Goal: Information Seeking & Learning: Find specific fact

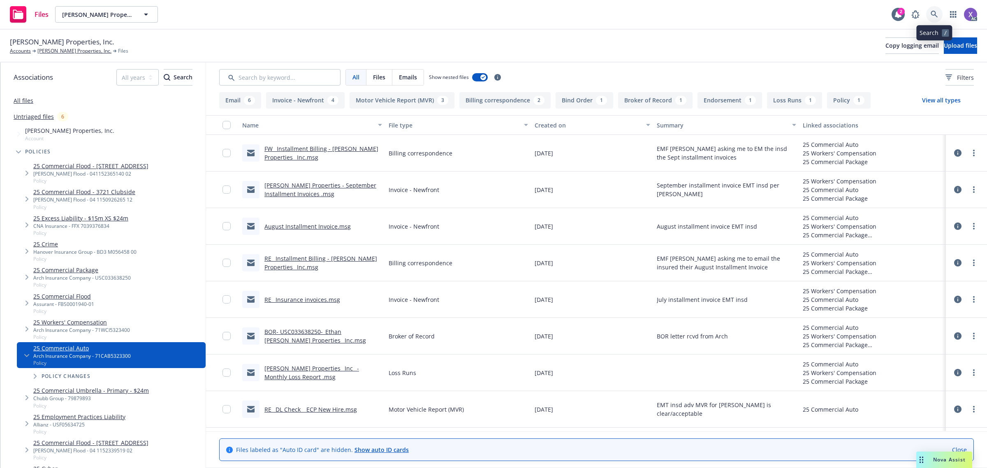
click at [937, 15] on icon at bounding box center [933, 14] width 7 height 7
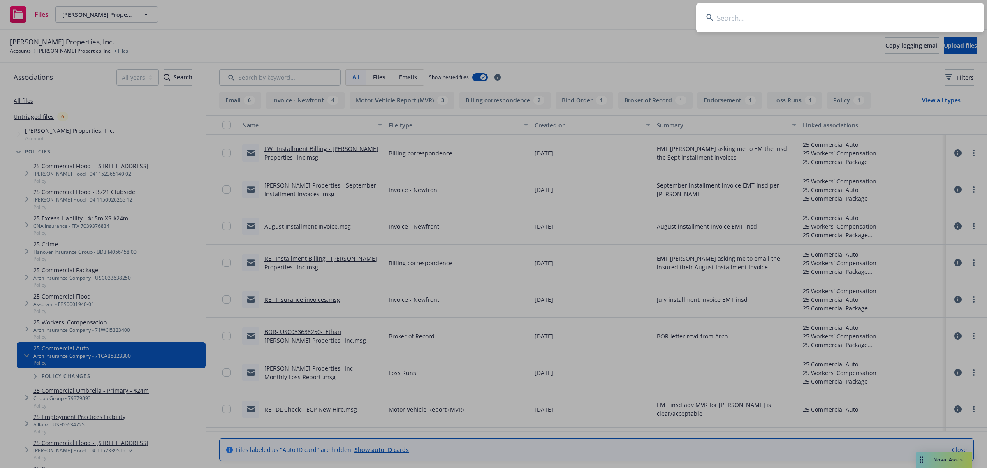
click at [846, 15] on input at bounding box center [840, 18] width 288 height 30
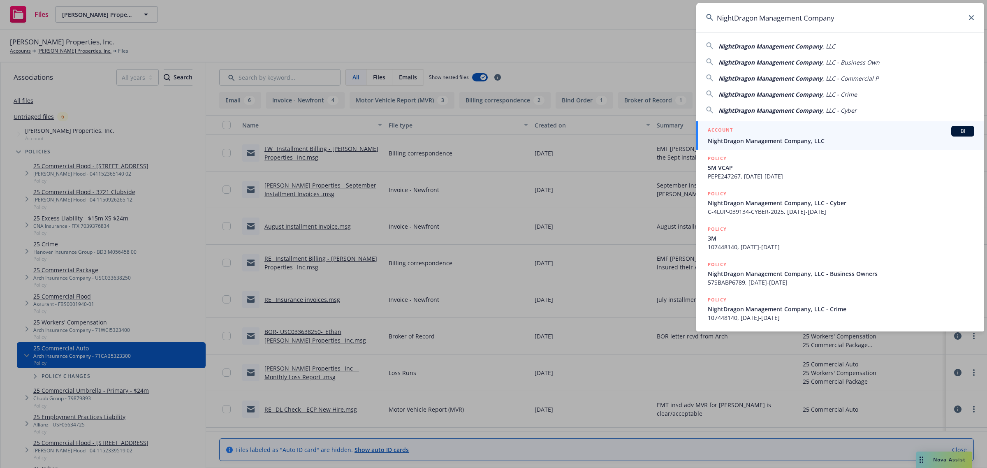
type input "NightDragon Management Company"
drag, startPoint x: 784, startPoint y: 137, endPoint x: 777, endPoint y: 138, distance: 7.4
click at [784, 137] on span "NightDragon Management Company, LLC" at bounding box center [841, 140] width 266 height 9
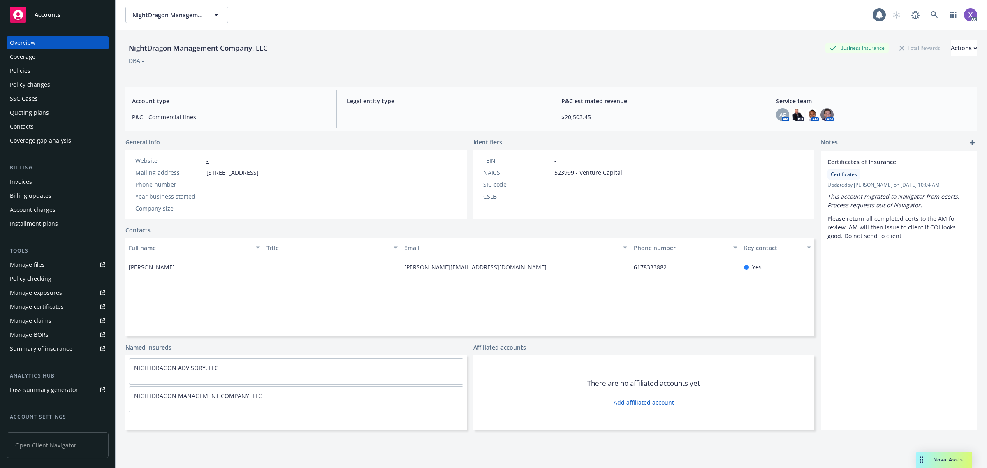
click at [19, 73] on div "Policies" at bounding box center [20, 70] width 21 height 13
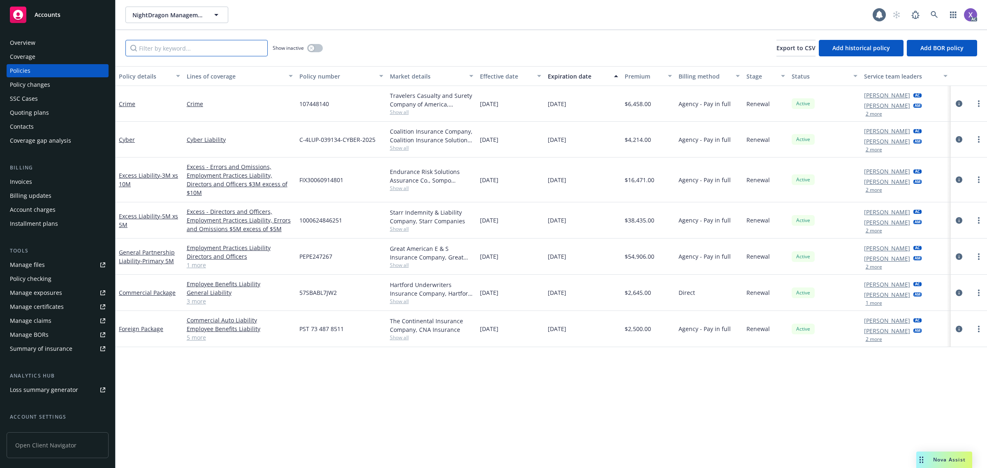
click at [176, 47] on input "Filter by keyword..." at bounding box center [196, 48] width 142 height 16
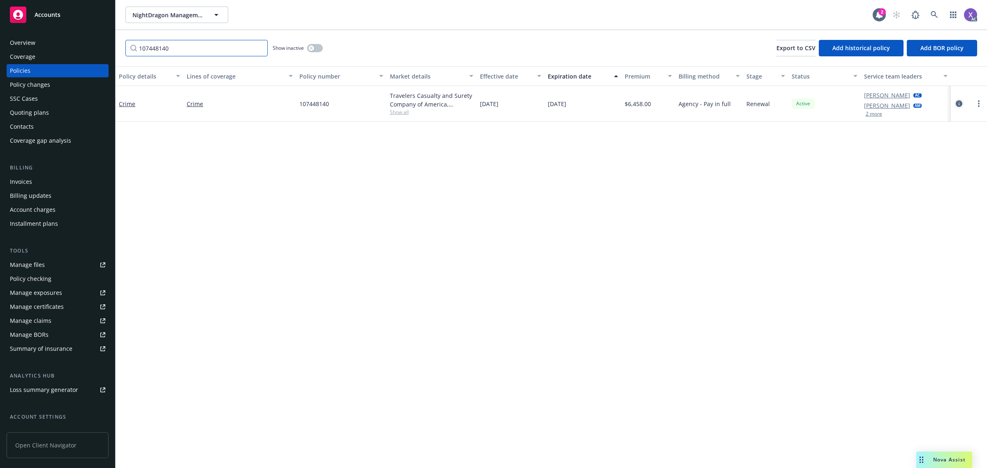
type input "107448140"
click at [959, 104] on icon "circleInformation" at bounding box center [958, 103] width 7 height 7
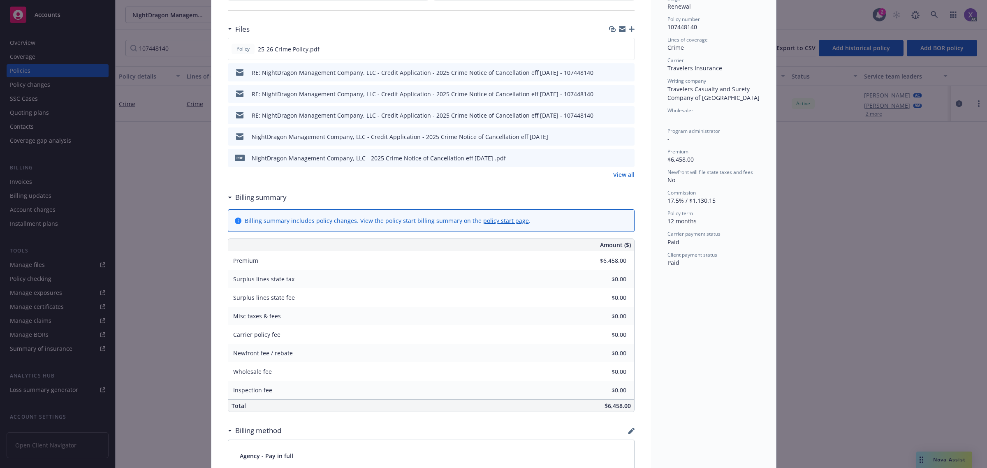
scroll to position [206, 0]
click at [621, 175] on link "View all" at bounding box center [623, 173] width 21 height 9
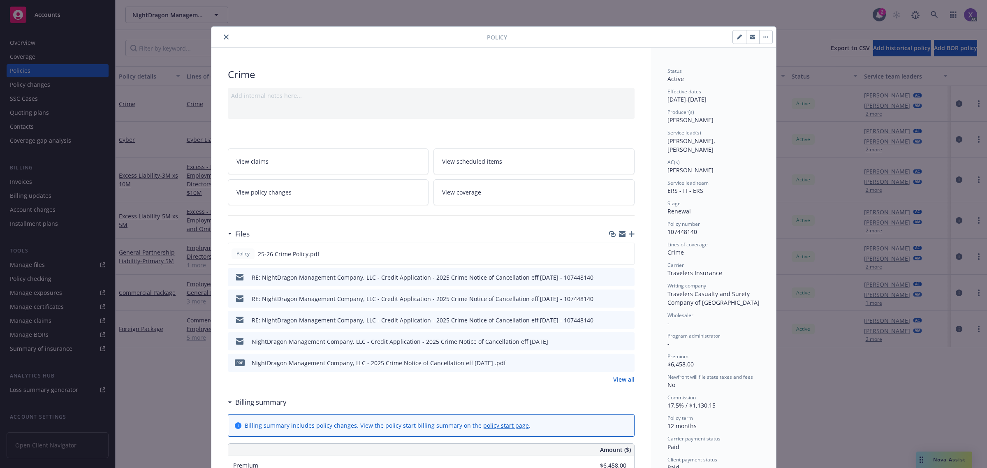
click at [224, 37] on icon "close" at bounding box center [226, 37] width 5 height 5
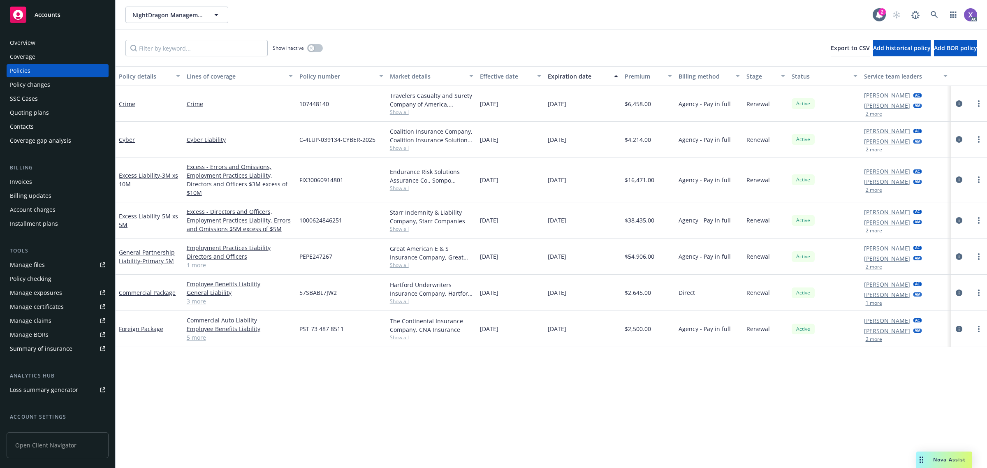
click at [23, 184] on div "Invoices" at bounding box center [21, 181] width 22 height 13
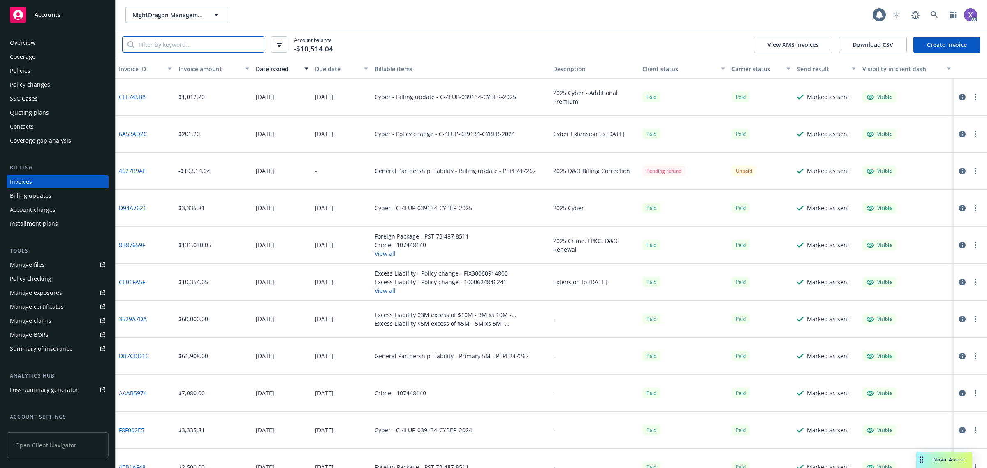
click at [178, 44] on input "search" at bounding box center [199, 45] width 130 height 16
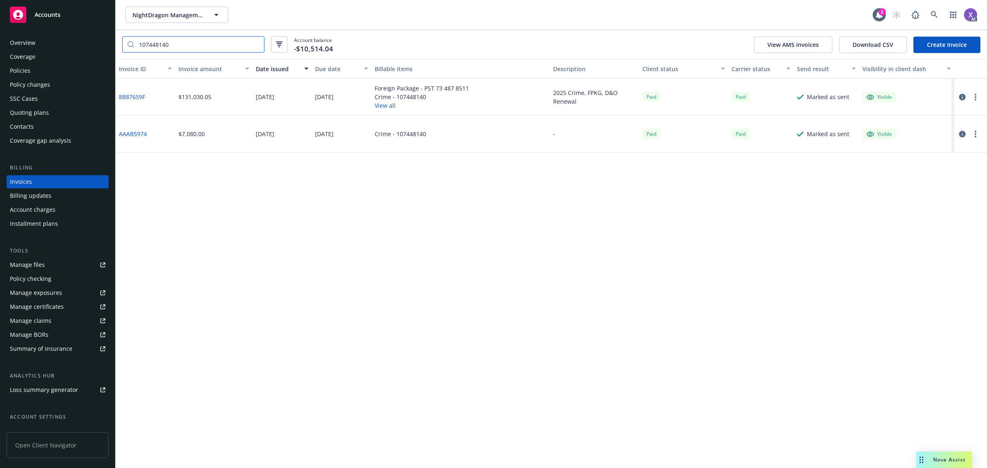
type input "107448140"
click at [140, 98] on link "8B87659F" at bounding box center [132, 97] width 26 height 9
click at [31, 39] on div "Overview" at bounding box center [22, 42] width 25 height 13
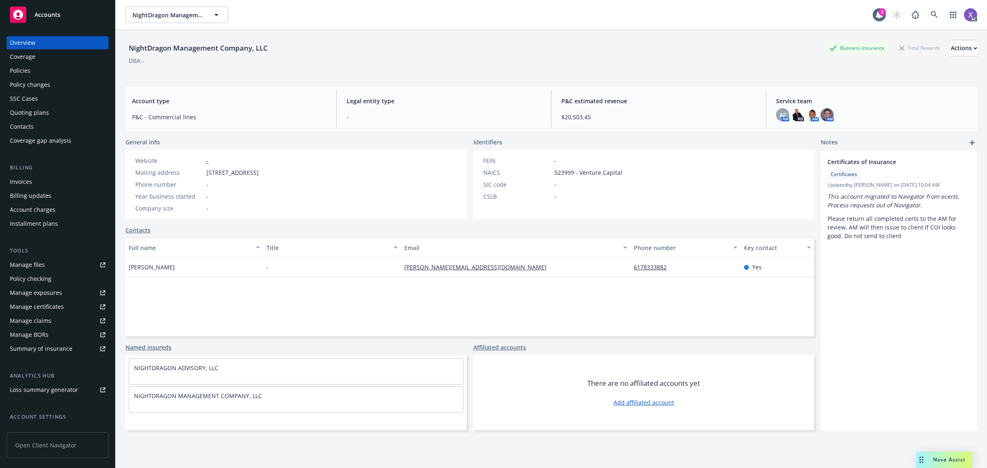
click at [30, 72] on div "Policies" at bounding box center [20, 70] width 21 height 13
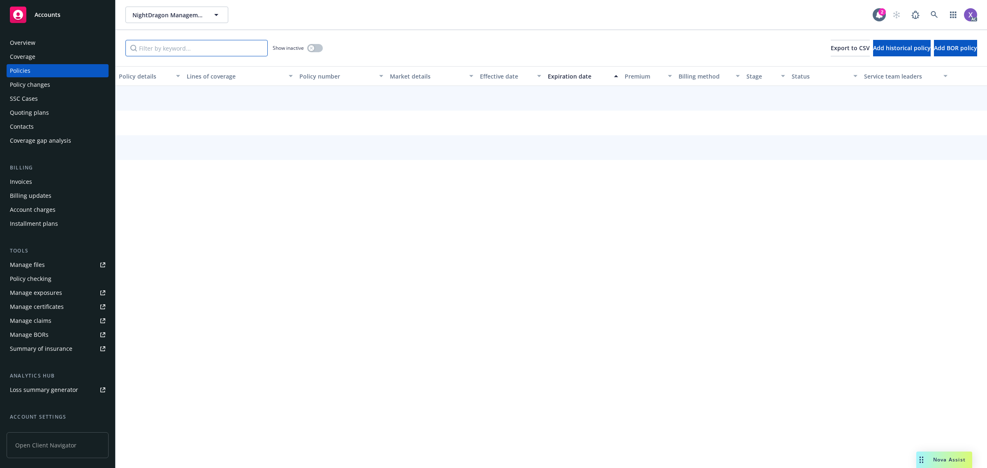
click at [168, 49] on input "Filter by keyword..." at bounding box center [196, 48] width 142 height 16
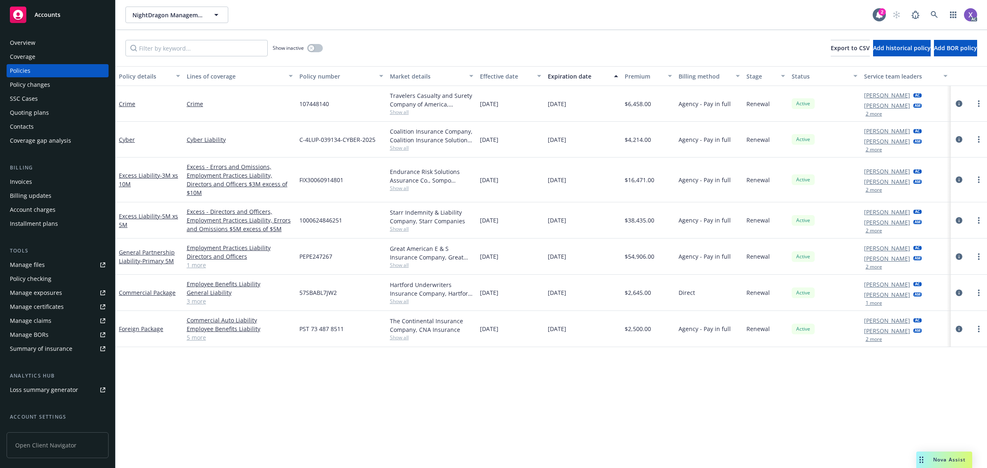
click at [872, 116] on button "2 more" at bounding box center [873, 113] width 16 height 5
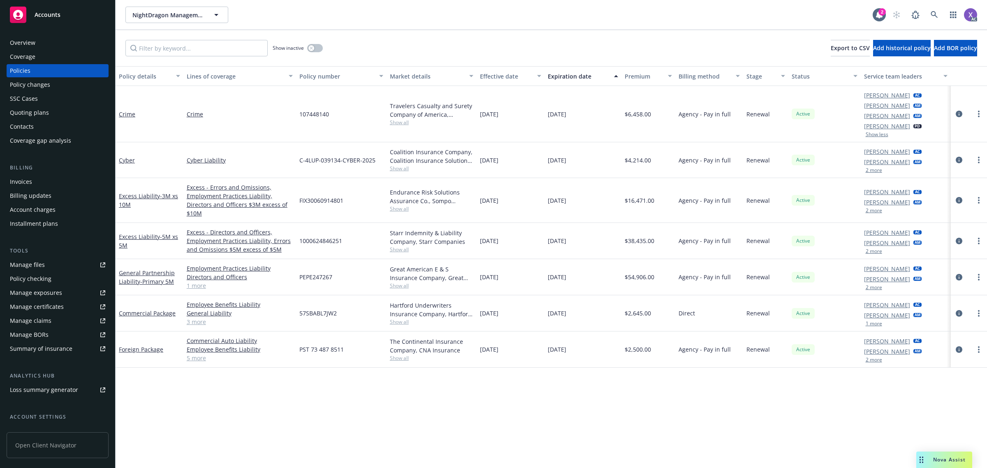
drag, startPoint x: 51, startPoint y: 179, endPoint x: 31, endPoint y: 181, distance: 20.2
click at [51, 179] on div "Invoices" at bounding box center [57, 181] width 95 height 13
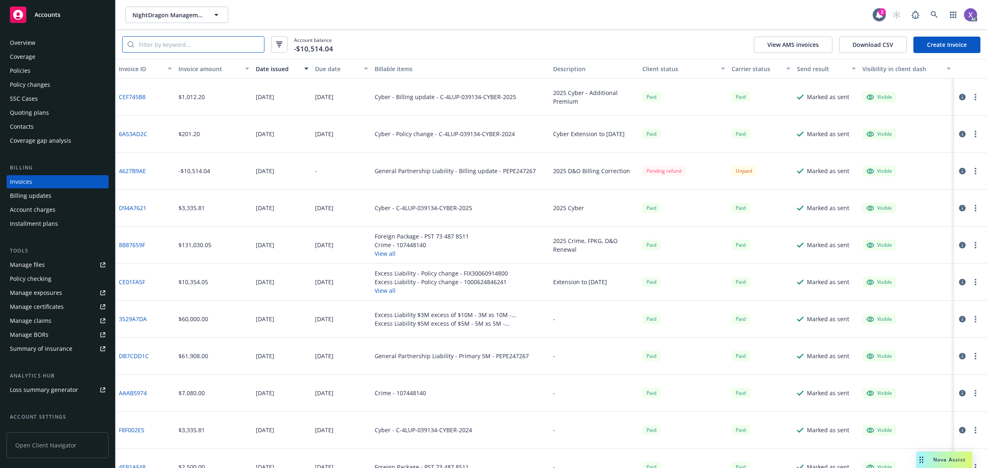
click at [186, 42] on input "search" at bounding box center [199, 45] width 130 height 16
paste input "PEPE247267"
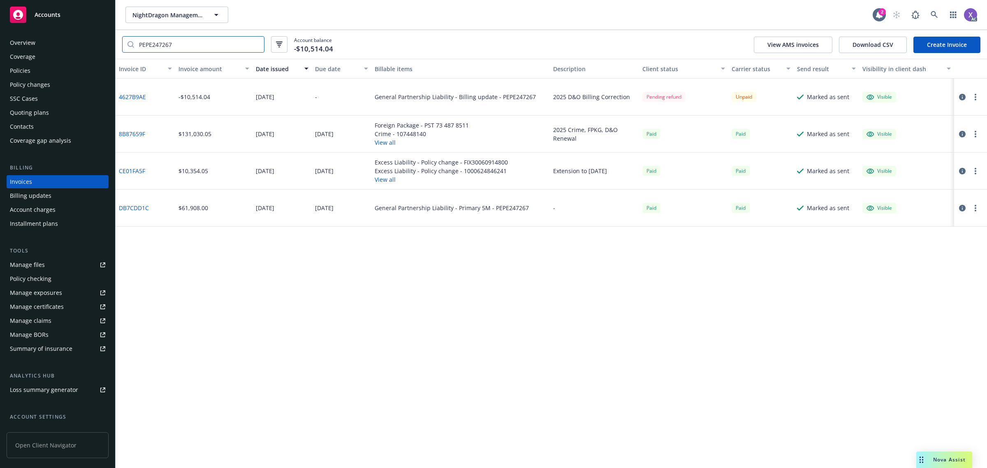
type input "PEPE247267"
click at [141, 99] on link "4627B9AE" at bounding box center [132, 97] width 27 height 9
click at [32, 72] on div "Policies" at bounding box center [57, 70] width 95 height 13
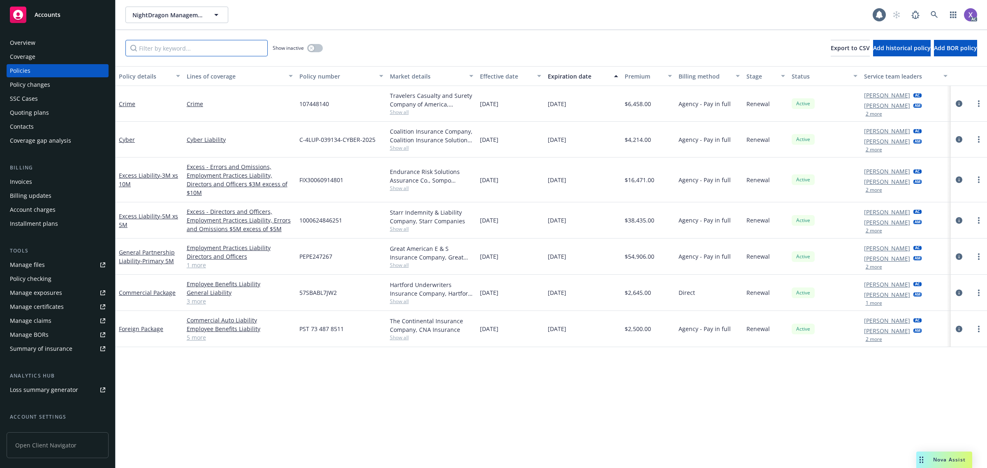
click at [160, 52] on input "Filter by keyword..." at bounding box center [196, 48] width 142 height 16
paste input "PEPE247267"
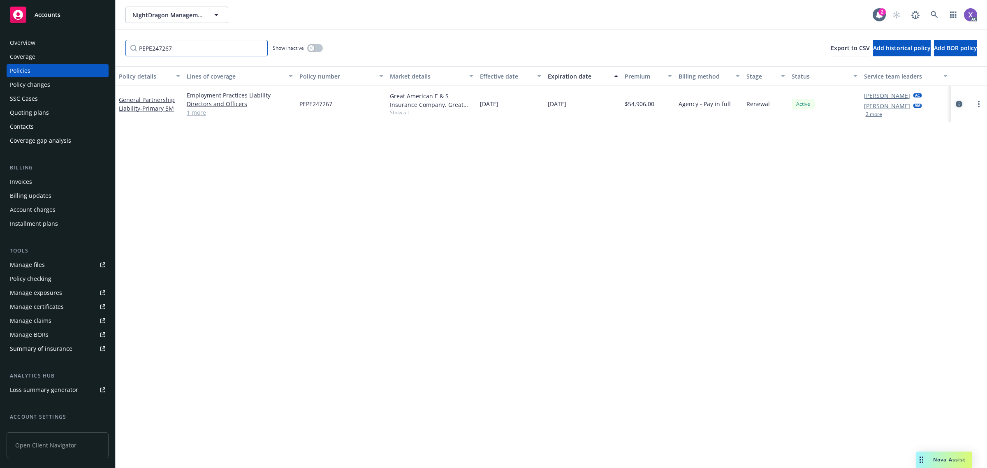
type input "PEPE247267"
click at [959, 103] on icon "circleInformation" at bounding box center [958, 104] width 7 height 7
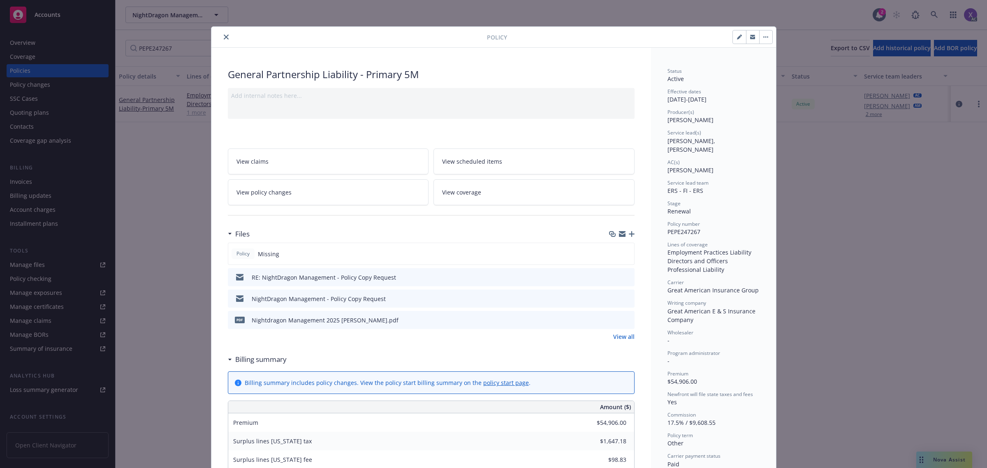
click at [216, 42] on div "Policy" at bounding box center [493, 37] width 564 height 21
click at [224, 38] on icon "close" at bounding box center [226, 37] width 5 height 5
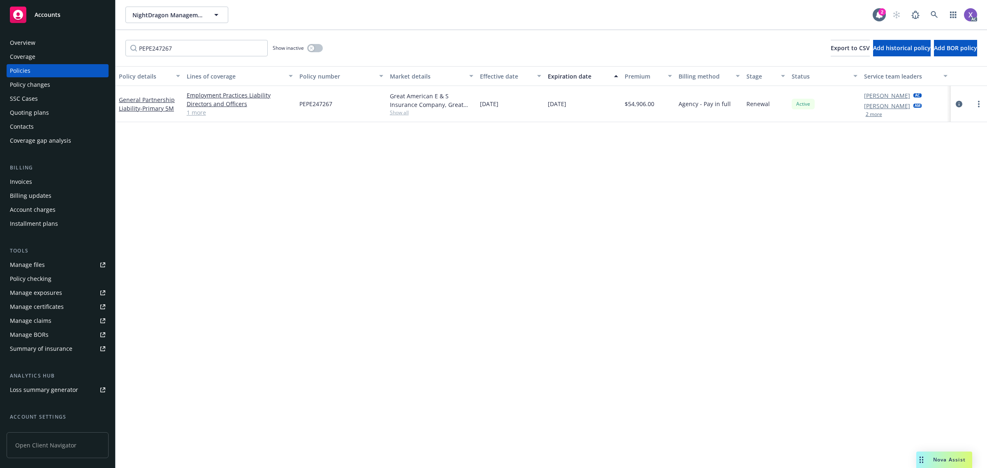
click at [26, 181] on div "Invoices" at bounding box center [21, 181] width 22 height 13
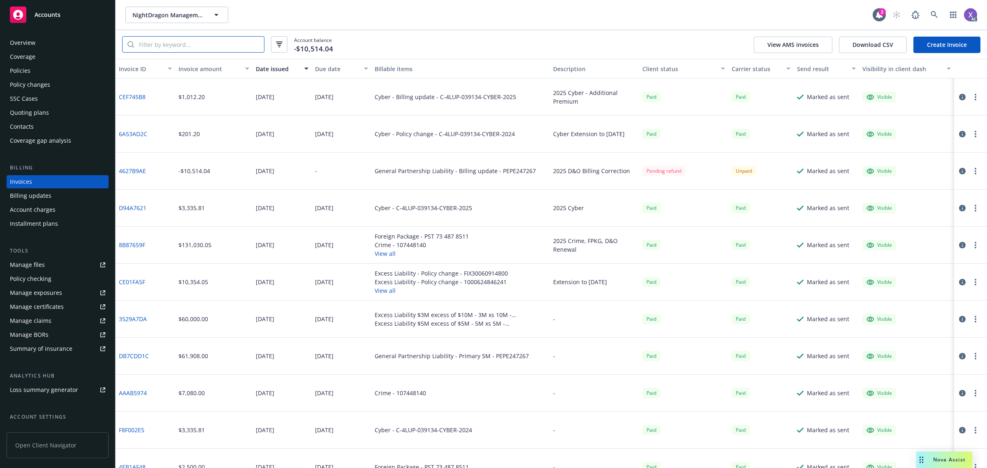
click at [180, 47] on input "search" at bounding box center [199, 45] width 130 height 16
paste input "p"
click at [180, 46] on input "search" at bounding box center [199, 45] width 130 height 16
click at [185, 46] on input "search" at bounding box center [199, 45] width 130 height 16
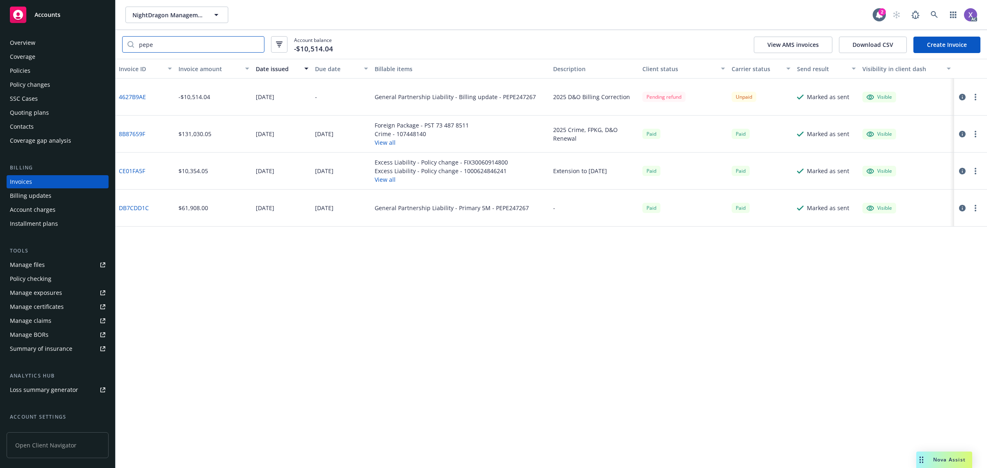
type input "pepe"
click at [29, 39] on div "Overview" at bounding box center [22, 42] width 25 height 13
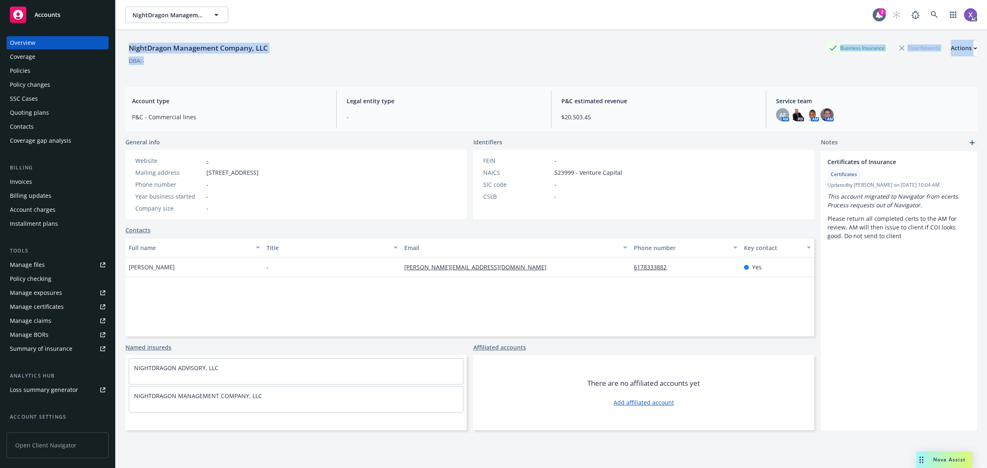
drag, startPoint x: 125, startPoint y: 44, endPoint x: 255, endPoint y: 57, distance: 130.5
click at [255, 57] on div "NightDragon Management Company, LLC Business Insurance Total Rewards Actions DB…" at bounding box center [550, 57] width 851 height 34
copy div "NightDragon Management Company, LLC Business Insurance Total Rewards Actions DB…"
